Goal: Task Accomplishment & Management: Use online tool/utility

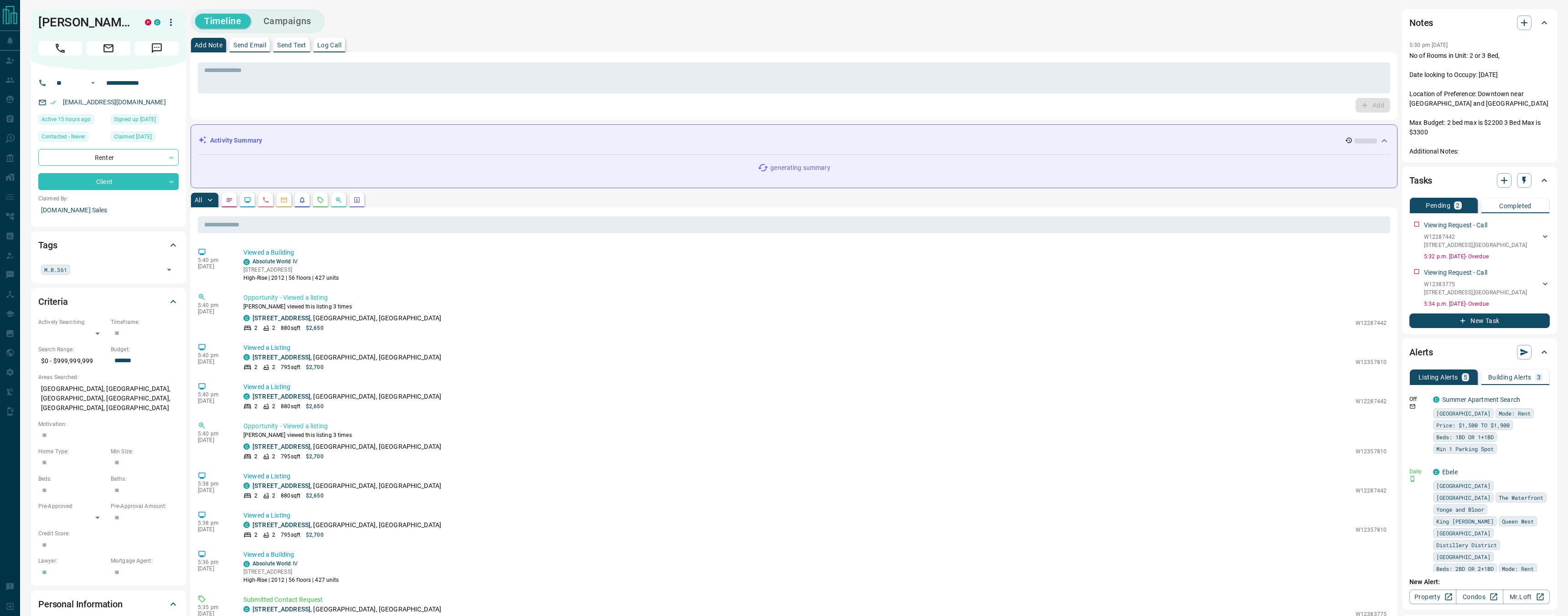
click at [323, 205] on button "button" at bounding box center [320, 200] width 15 height 15
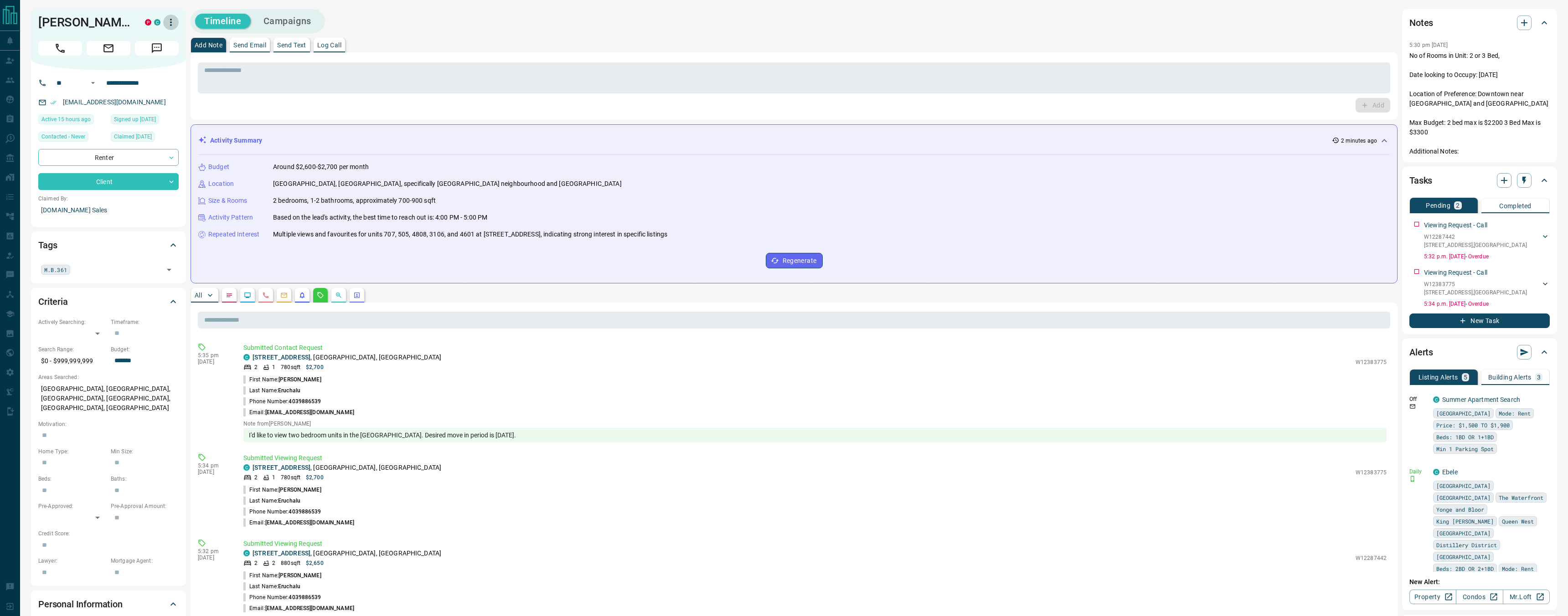
click at [169, 22] on icon "button" at bounding box center [171, 22] width 11 height 11
click at [154, 44] on li "Reassign Lead" at bounding box center [138, 40] width 78 height 14
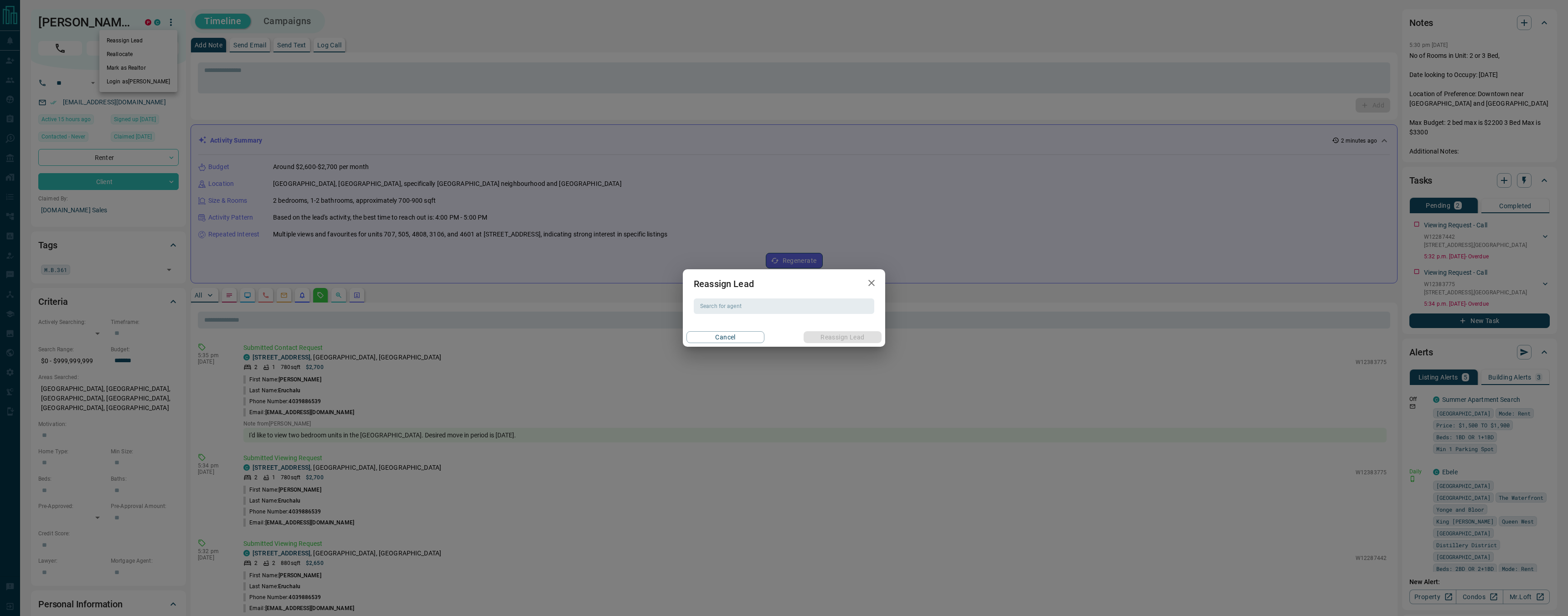
click at [714, 309] on input "Search for agent" at bounding box center [783, 306] width 174 height 10
click at [752, 325] on li "[PERSON_NAME]" at bounding box center [784, 324] width 181 height 14
type input "**********"
click at [841, 340] on button "Reassign Lead" at bounding box center [842, 337] width 78 height 12
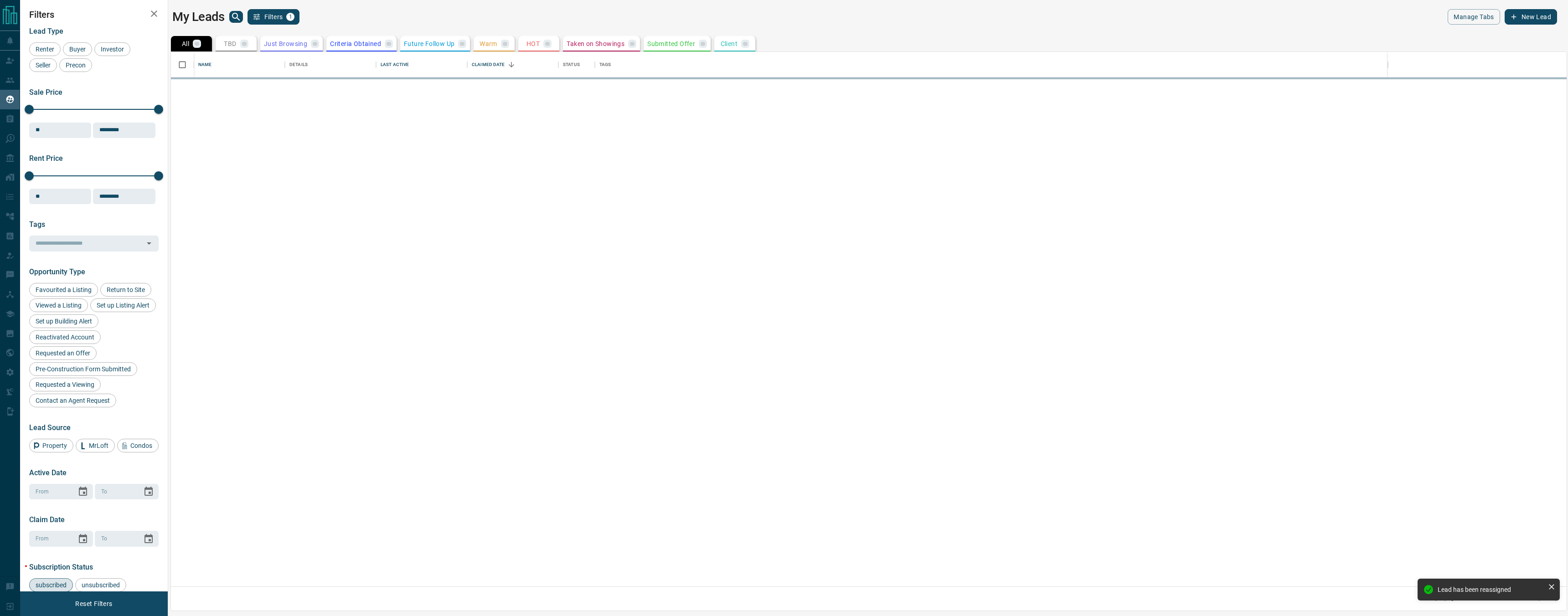
scroll to position [534, 1395]
